Goal: Task Accomplishment & Management: Manage account settings

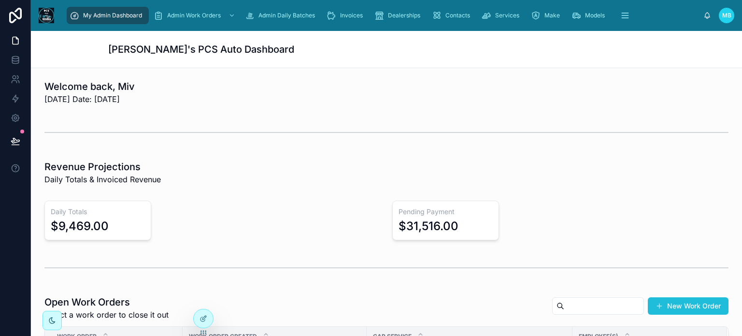
click at [675, 297] on button "New Work Order" at bounding box center [688, 305] width 81 height 17
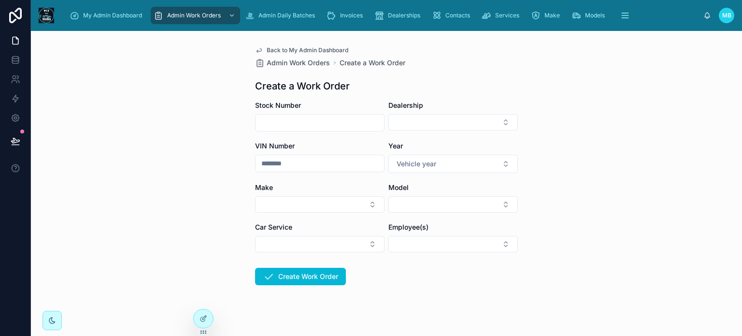
click at [316, 122] on input "text" at bounding box center [319, 123] width 128 height 14
type input "****"
click at [430, 117] on button "Select Button" at bounding box center [452, 122] width 129 height 16
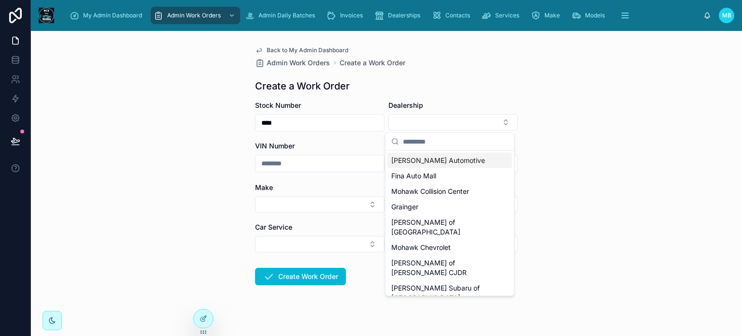
click at [420, 156] on span "[PERSON_NAME] Automotive" at bounding box center [438, 160] width 94 height 10
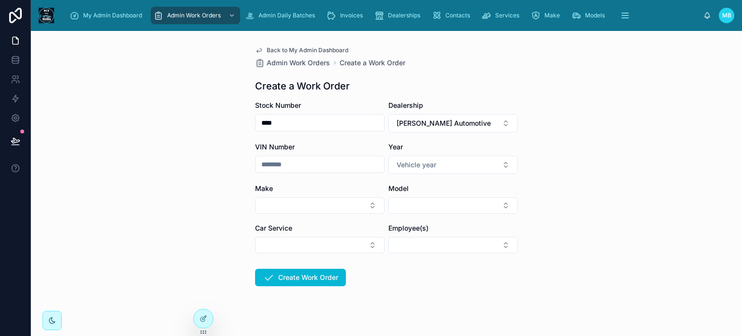
click at [305, 164] on input "text" at bounding box center [319, 164] width 128 height 14
type input "********"
click at [408, 168] on span "Vehicle year" at bounding box center [416, 165] width 40 height 10
type input "****"
click at [399, 202] on div "2011" at bounding box center [403, 202] width 12 height 9
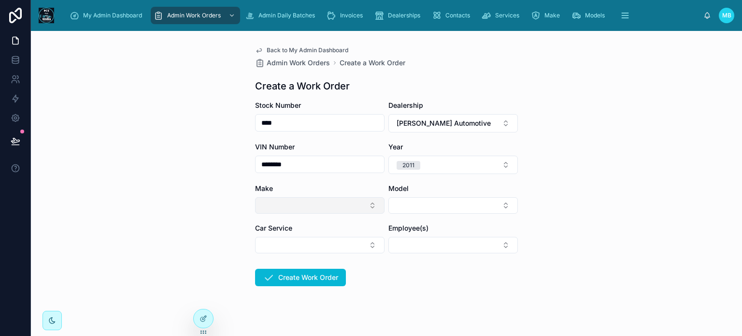
click at [274, 206] on button "Select Button" at bounding box center [319, 205] width 129 height 16
type input "***"
click at [263, 243] on span "BMW" at bounding box center [266, 244] width 17 height 10
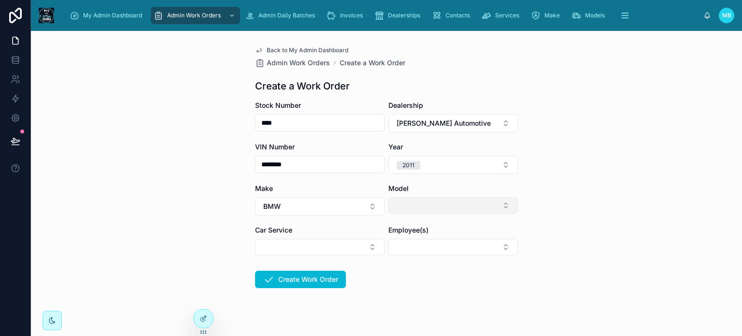
click at [422, 203] on button "Select Button" at bounding box center [452, 205] width 129 height 16
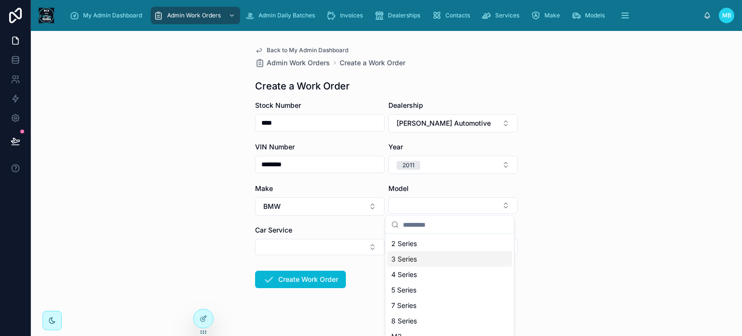
click at [404, 260] on span "3 Series" at bounding box center [404, 259] width 26 height 10
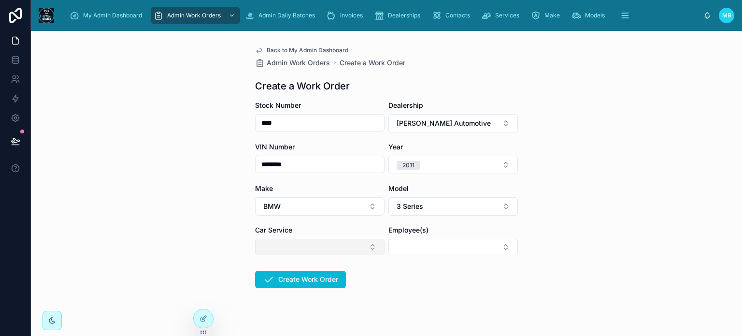
click at [312, 245] on button "Select Button" at bounding box center [319, 247] width 129 height 16
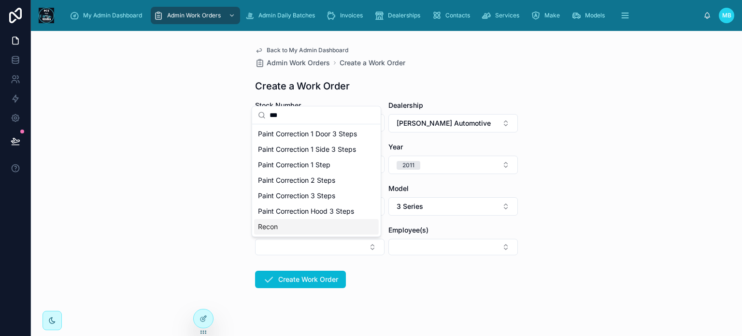
type input "***"
click at [268, 226] on span "Recon" at bounding box center [268, 227] width 20 height 10
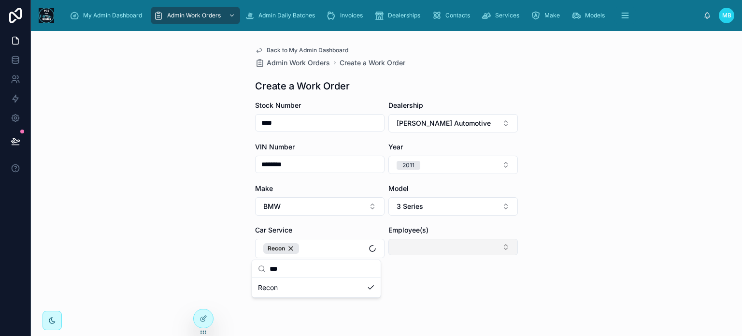
click at [417, 250] on button "Select Button" at bounding box center [452, 247] width 129 height 16
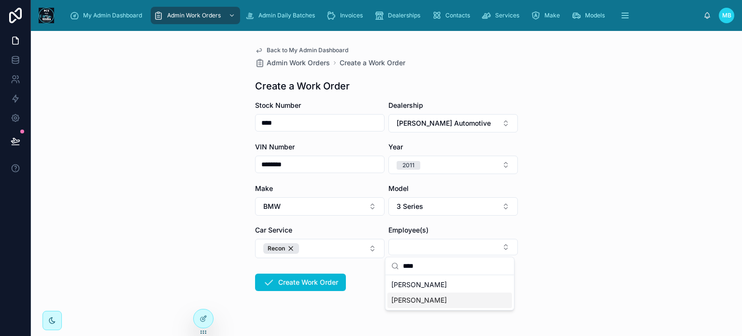
type input "****"
click at [410, 302] on span "[PERSON_NAME]" at bounding box center [419, 300] width 56 height 10
click at [345, 314] on form "Stock Number **** Dealership [PERSON_NAME] Automotive VIN Number ******** Year …" at bounding box center [386, 226] width 263 height 252
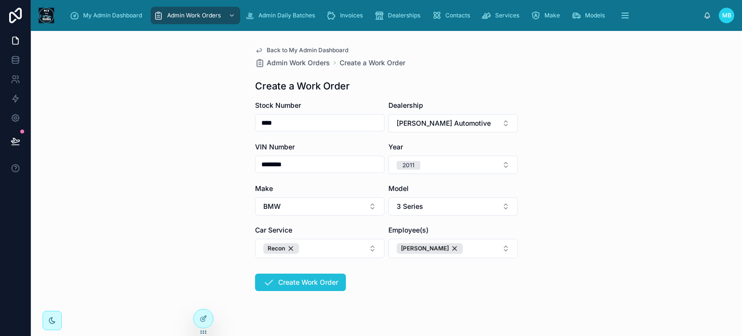
click at [312, 283] on button "Create Work Order" at bounding box center [300, 281] width 91 height 17
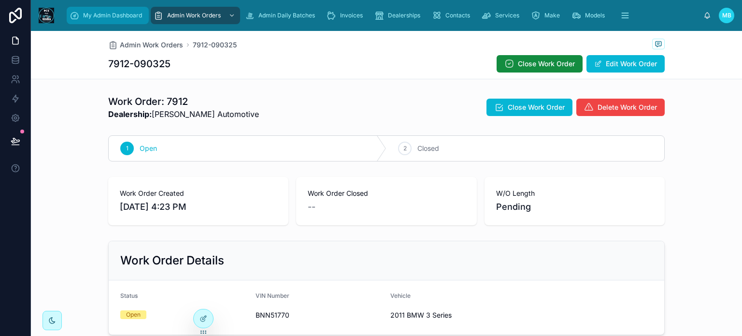
click at [102, 14] on span "My Admin Dashboard" at bounding box center [112, 16] width 59 height 8
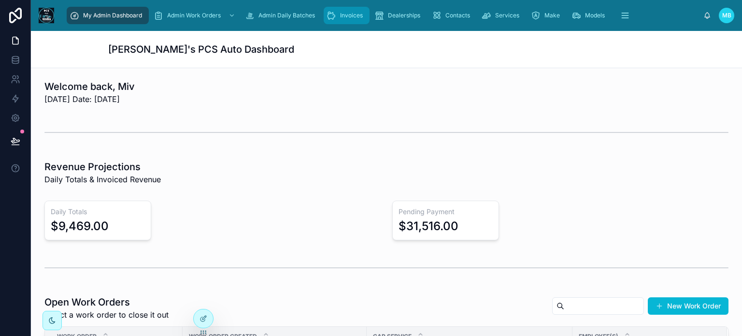
click at [342, 15] on span "Invoices" at bounding box center [351, 16] width 23 height 8
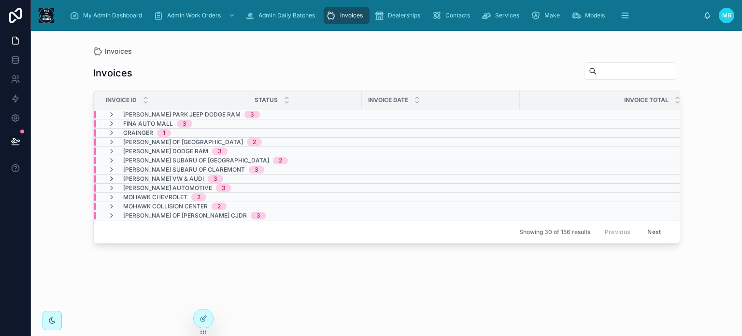
click at [110, 177] on icon at bounding box center [112, 179] width 8 height 8
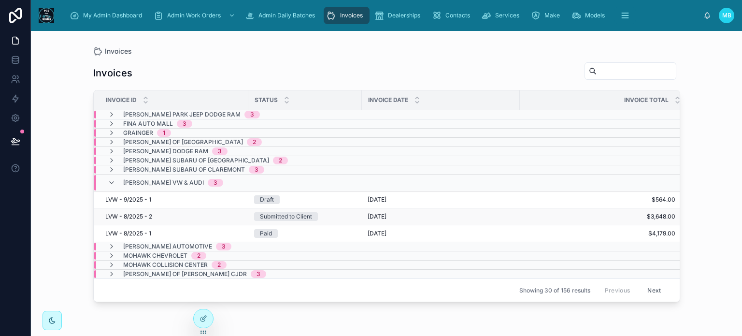
click at [292, 216] on div "Submitted to Client" at bounding box center [286, 216] width 52 height 9
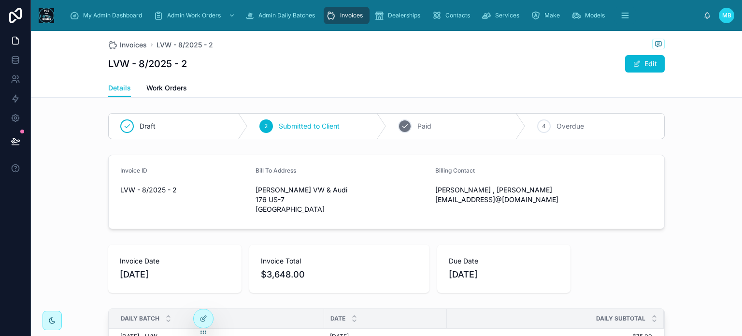
click at [395, 129] on div "3 Paid" at bounding box center [455, 125] width 139 height 25
click at [339, 17] on div "Invoices" at bounding box center [346, 15] width 40 height 15
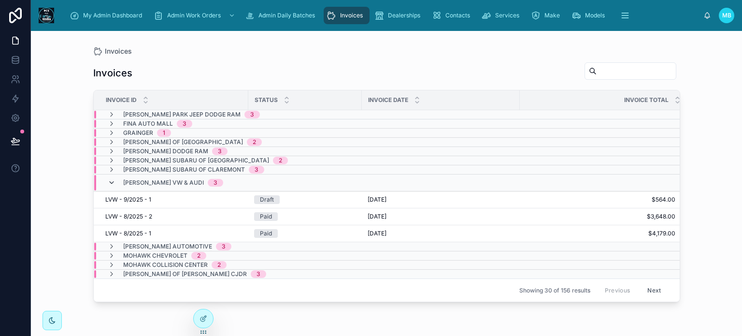
click at [112, 180] on icon at bounding box center [112, 183] width 8 height 8
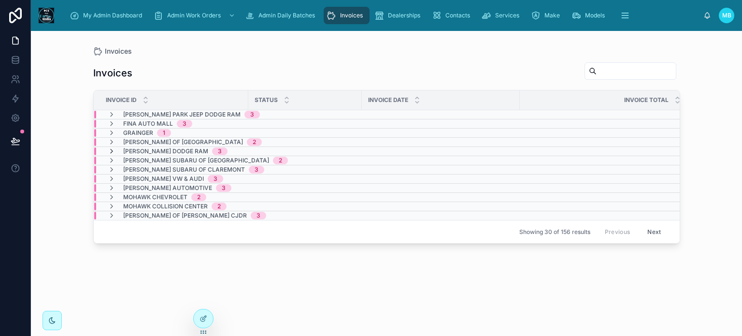
click at [111, 151] on icon at bounding box center [112, 151] width 8 height 8
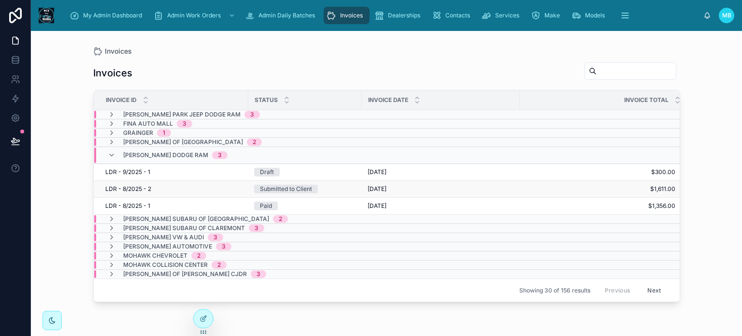
click at [285, 187] on div "Submitted to Client" at bounding box center [286, 188] width 52 height 9
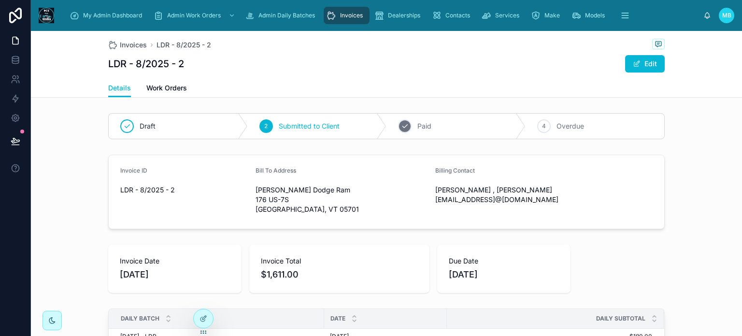
click at [402, 127] on icon at bounding box center [404, 126] width 5 height 3
click at [346, 16] on span "Invoices" at bounding box center [351, 16] width 23 height 8
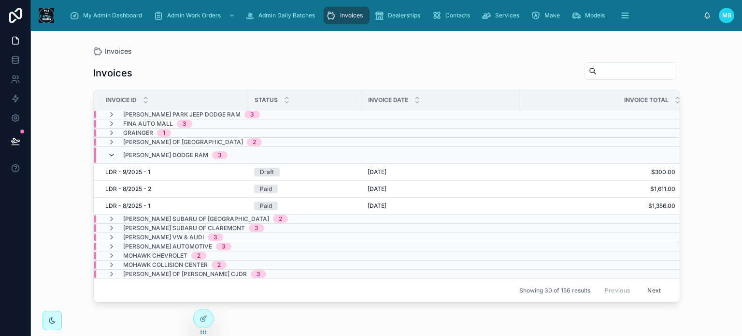
click at [112, 154] on icon at bounding box center [112, 155] width 8 height 8
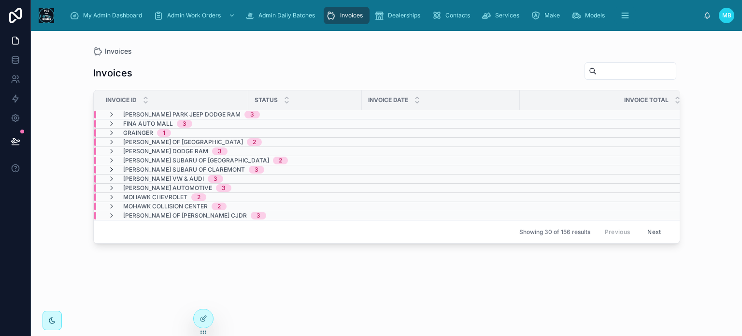
click at [111, 166] on icon at bounding box center [112, 170] width 8 height 8
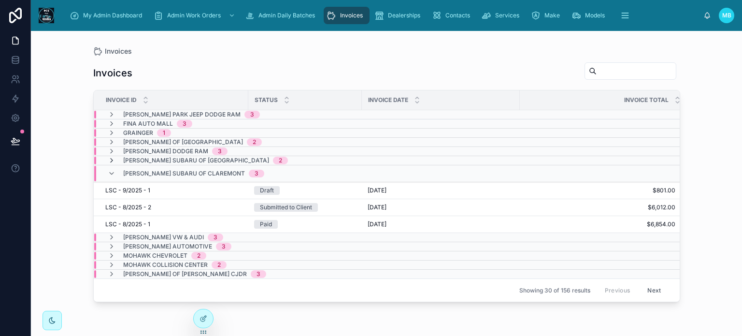
click at [110, 159] on icon at bounding box center [112, 160] width 8 height 8
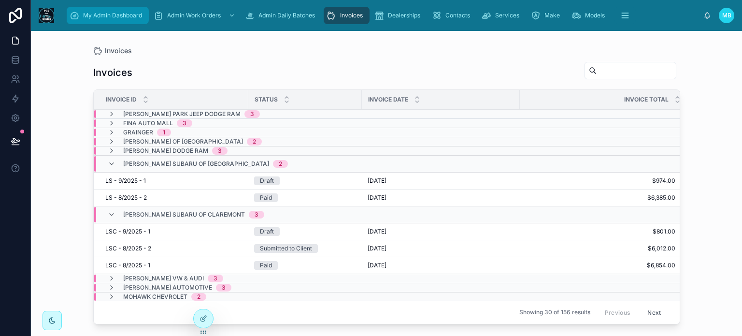
click at [112, 19] on span "My Admin Dashboard" at bounding box center [112, 16] width 59 height 8
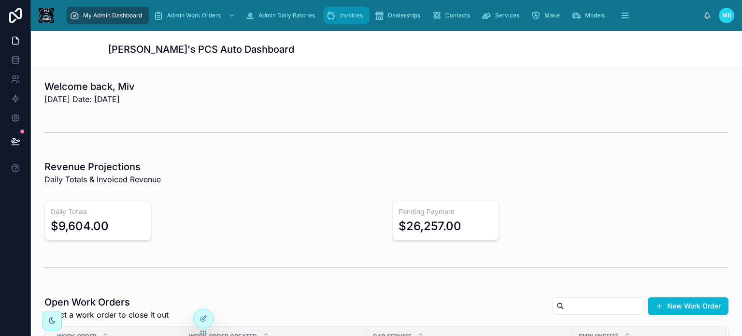
click at [343, 19] on span "Invoices" at bounding box center [351, 16] width 23 height 8
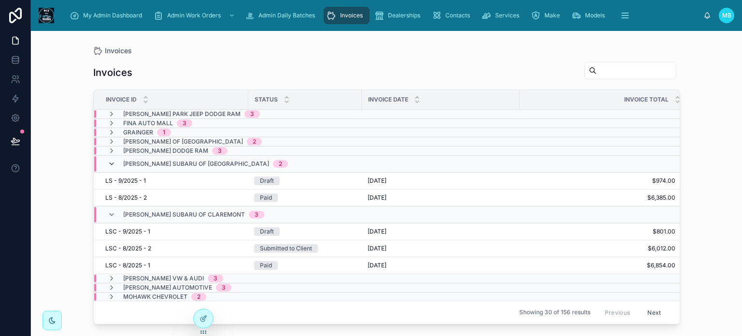
click at [111, 164] on icon at bounding box center [112, 164] width 8 height 8
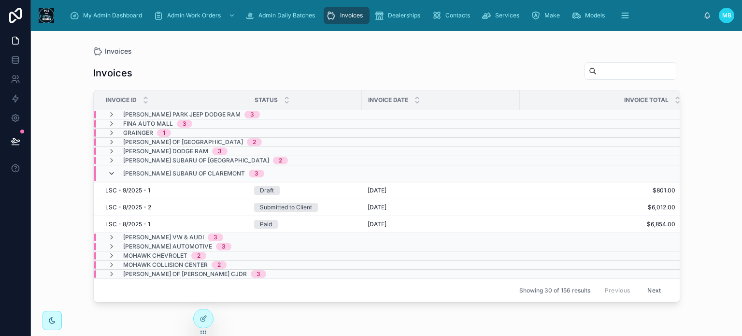
click at [111, 175] on icon at bounding box center [112, 173] width 8 height 8
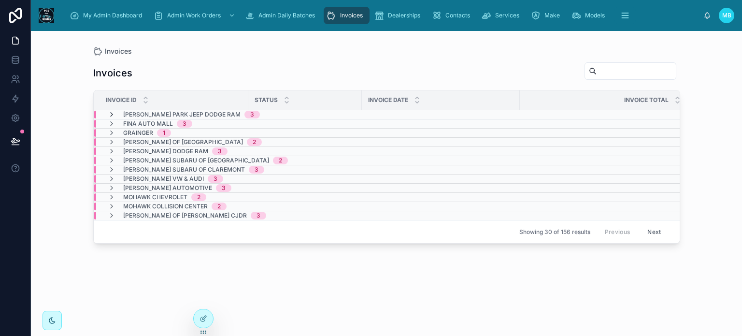
click at [110, 113] on icon at bounding box center [112, 115] width 8 height 8
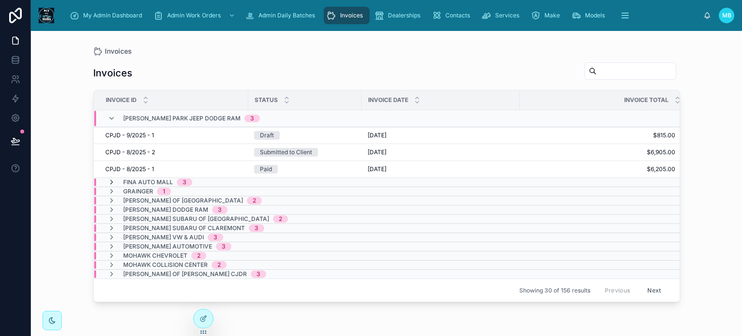
click at [112, 181] on icon at bounding box center [112, 182] width 8 height 8
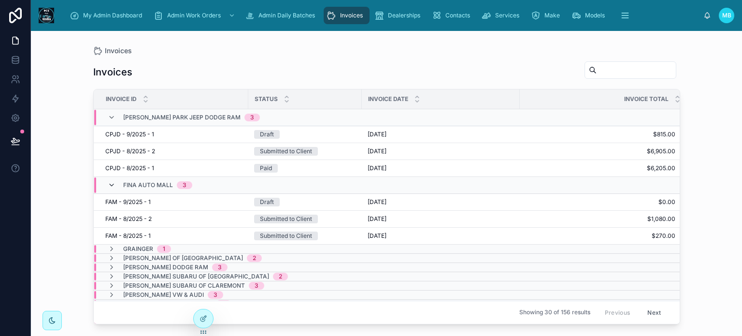
click at [110, 185] on icon at bounding box center [112, 185] width 8 height 8
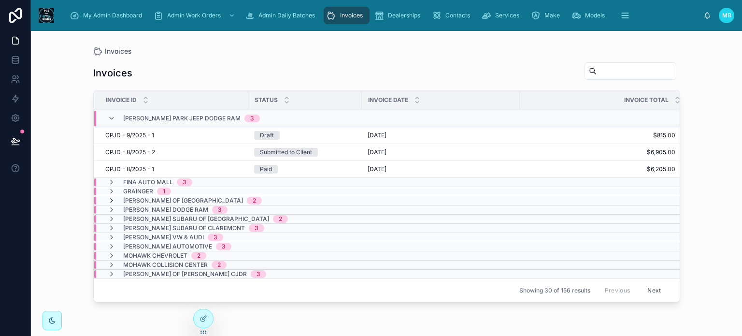
click at [110, 198] on icon at bounding box center [112, 201] width 8 height 8
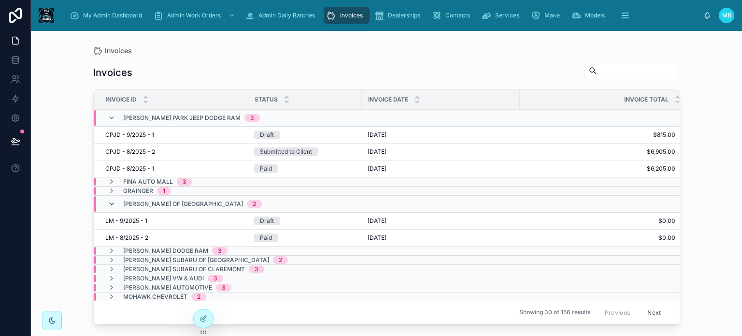
click at [112, 202] on icon at bounding box center [112, 204] width 8 height 8
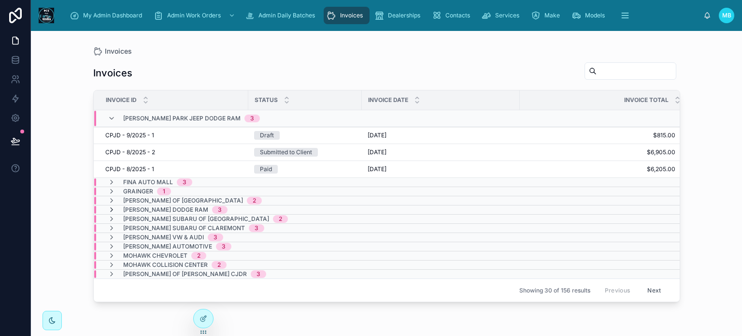
click at [111, 211] on icon at bounding box center [112, 210] width 8 height 8
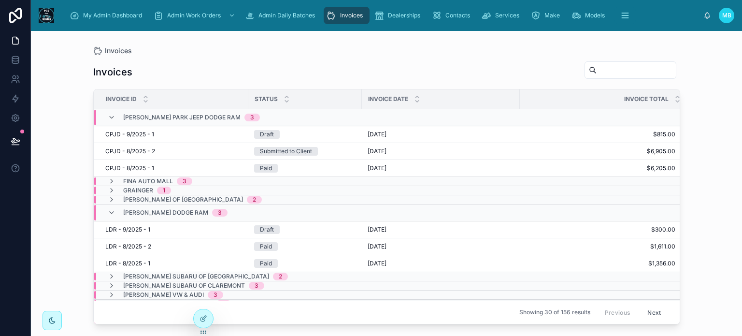
click at [111, 211] on icon at bounding box center [112, 213] width 8 height 8
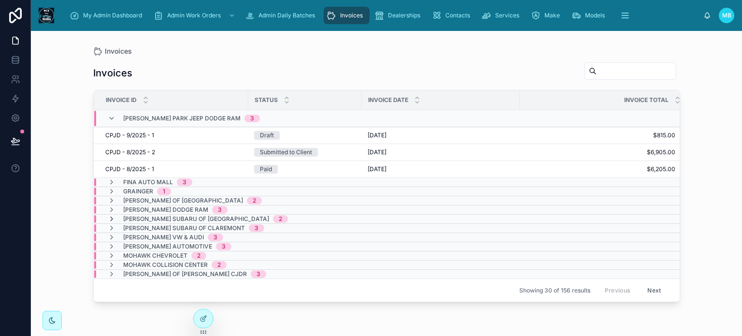
click at [111, 218] on icon at bounding box center [112, 219] width 8 height 8
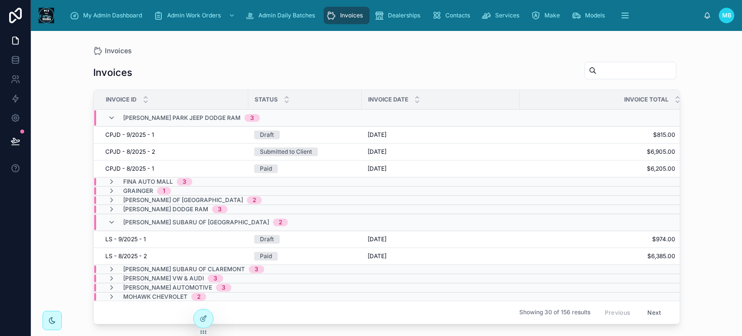
click at [111, 218] on icon at bounding box center [112, 222] width 8 height 8
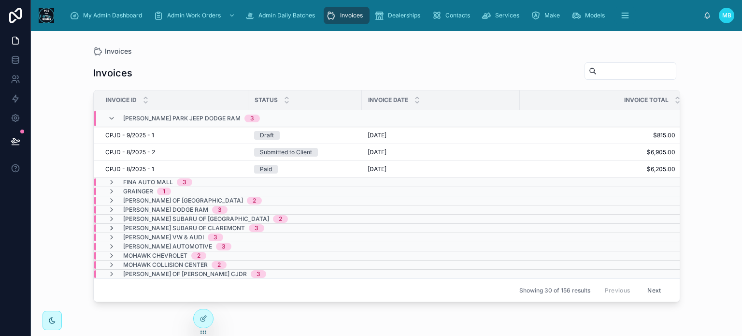
click at [111, 226] on icon at bounding box center [112, 228] width 8 height 8
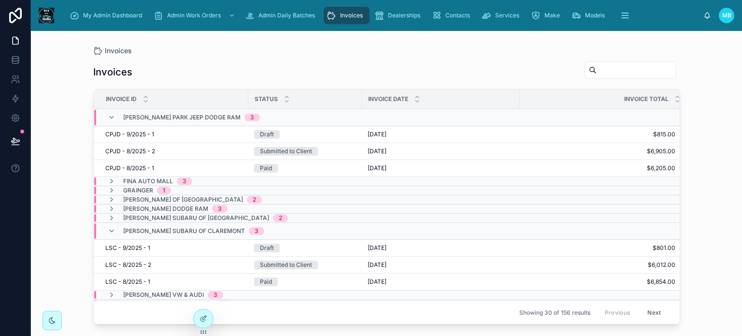
click at [111, 227] on icon at bounding box center [112, 231] width 8 height 8
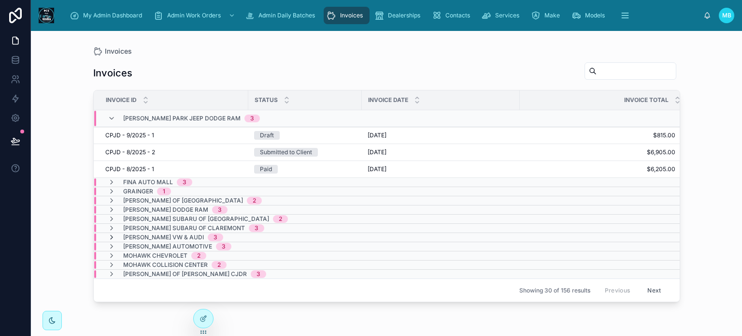
click at [111, 236] on icon at bounding box center [112, 237] width 8 height 8
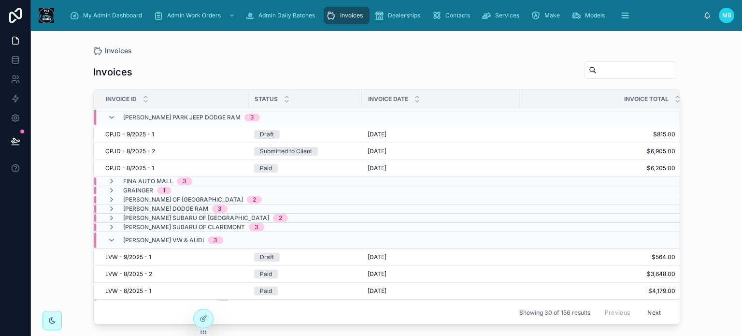
click at [111, 236] on icon at bounding box center [112, 240] width 8 height 8
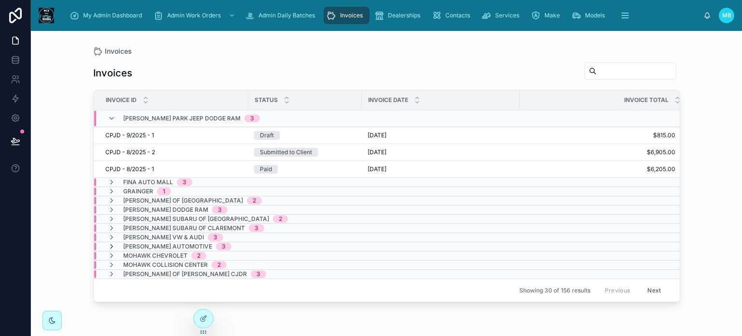
click at [110, 247] on icon at bounding box center [112, 246] width 8 height 8
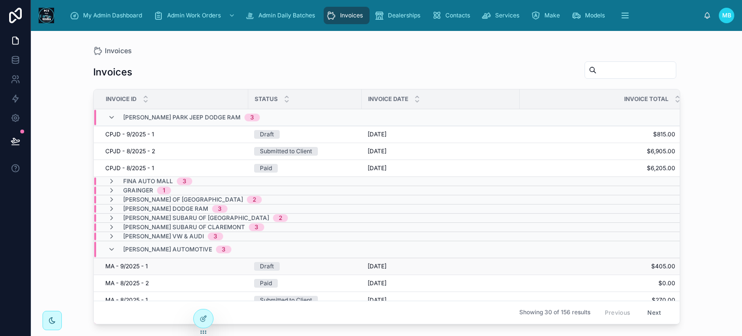
scroll to position [40, 0]
